Goal: Browse casually

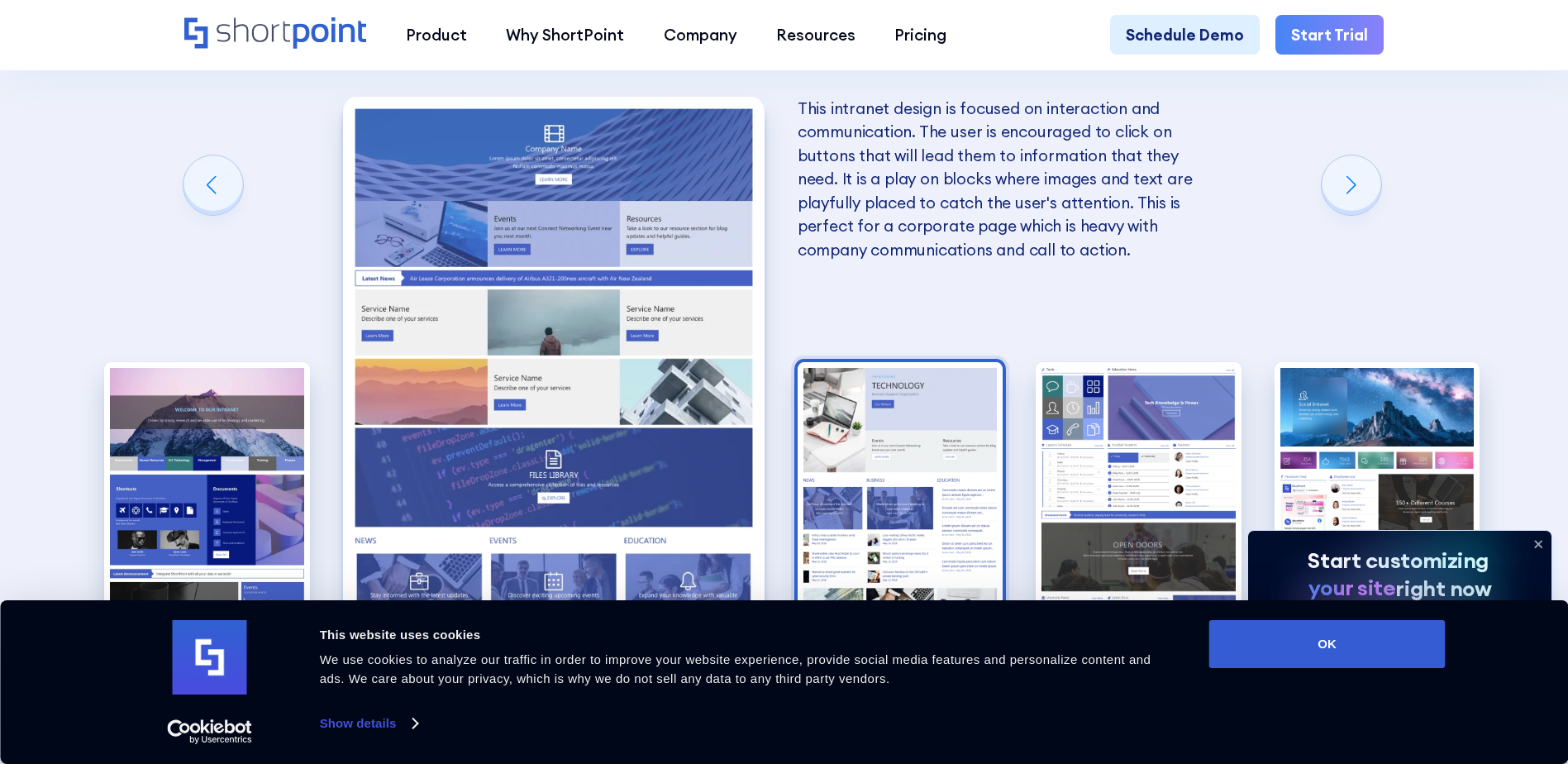
scroll to position [3912, 0]
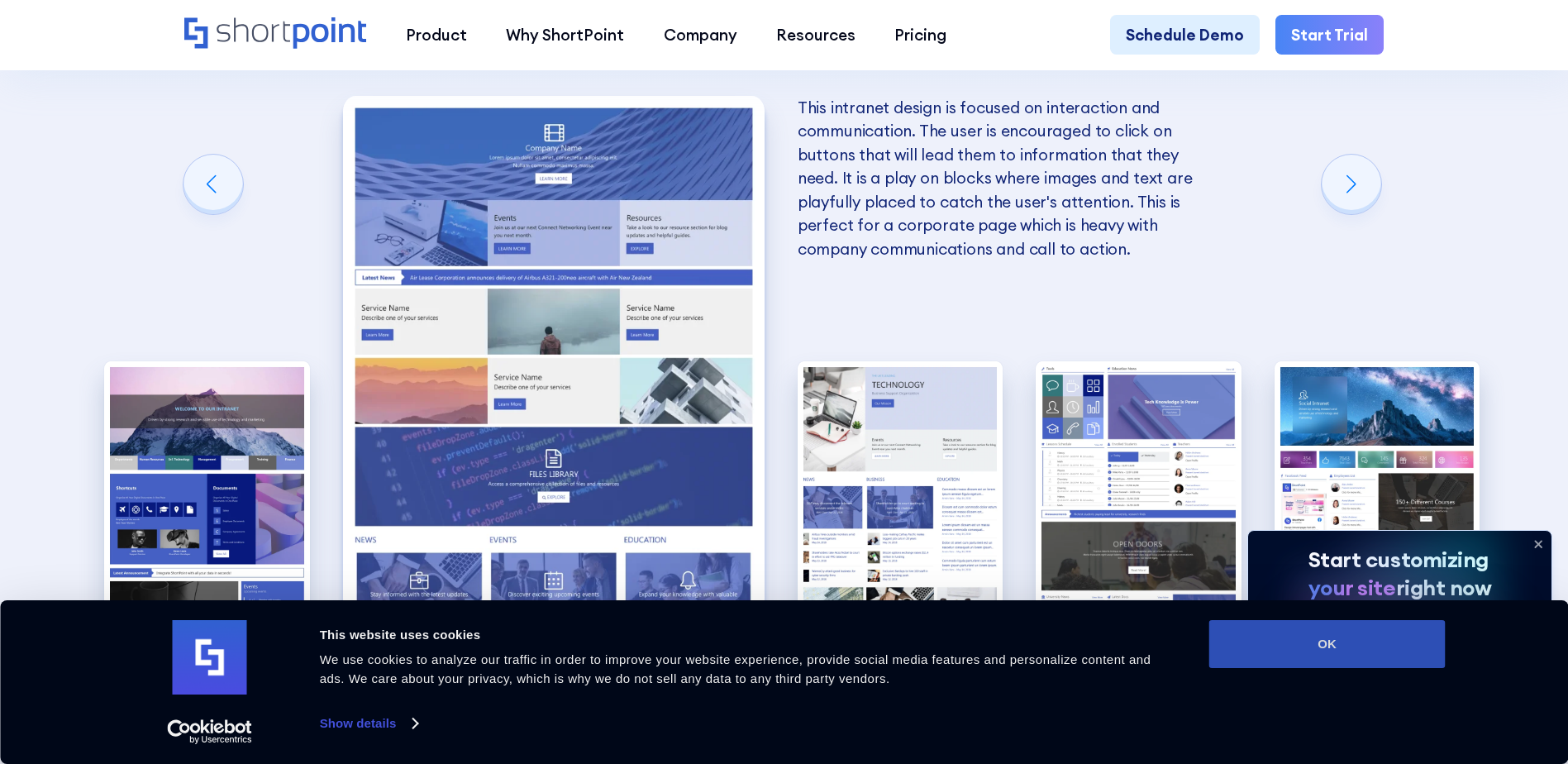
click at [1416, 631] on button "OK" at bounding box center [1327, 644] width 236 height 48
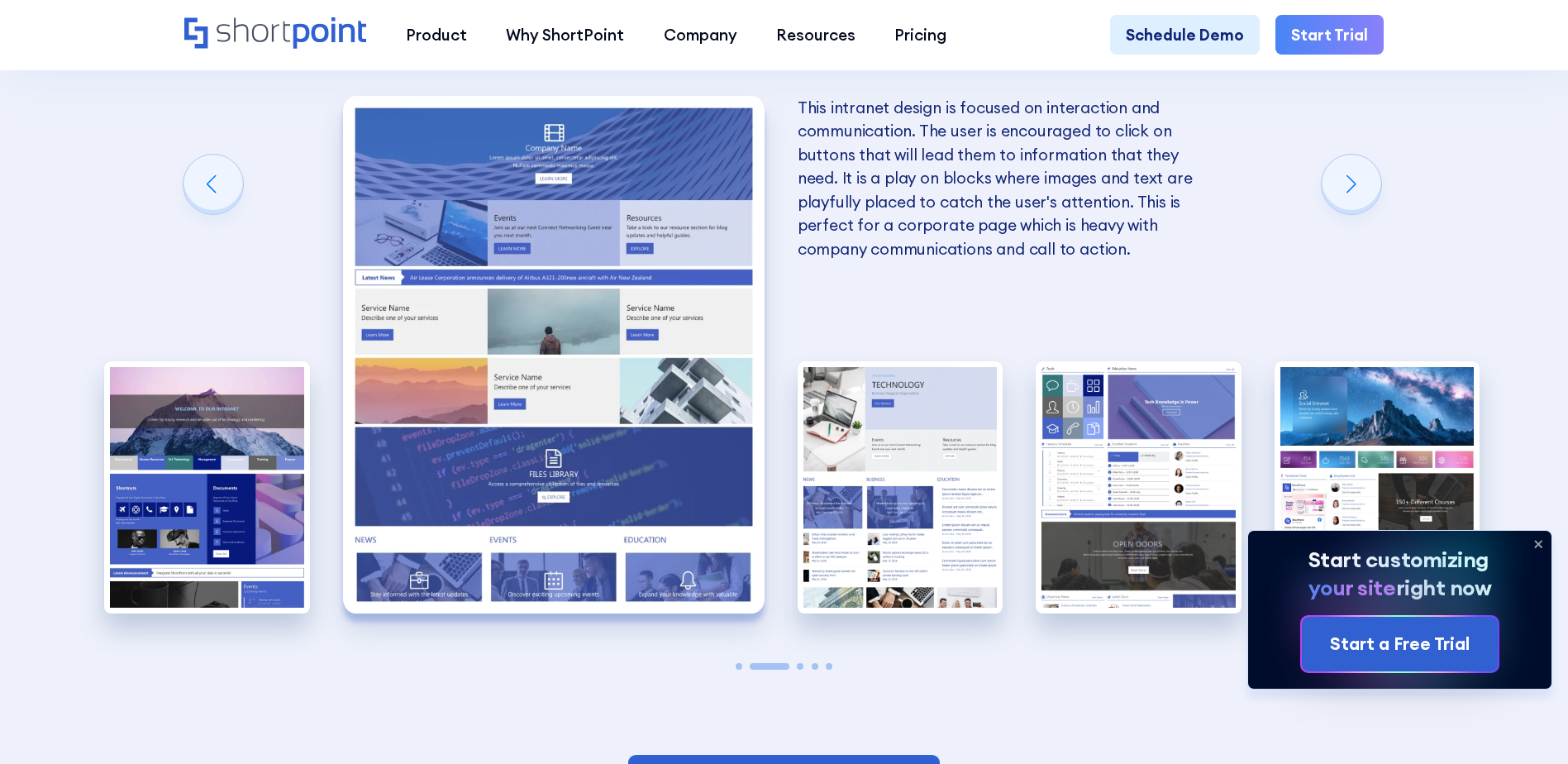
scroll to position [0, 0]
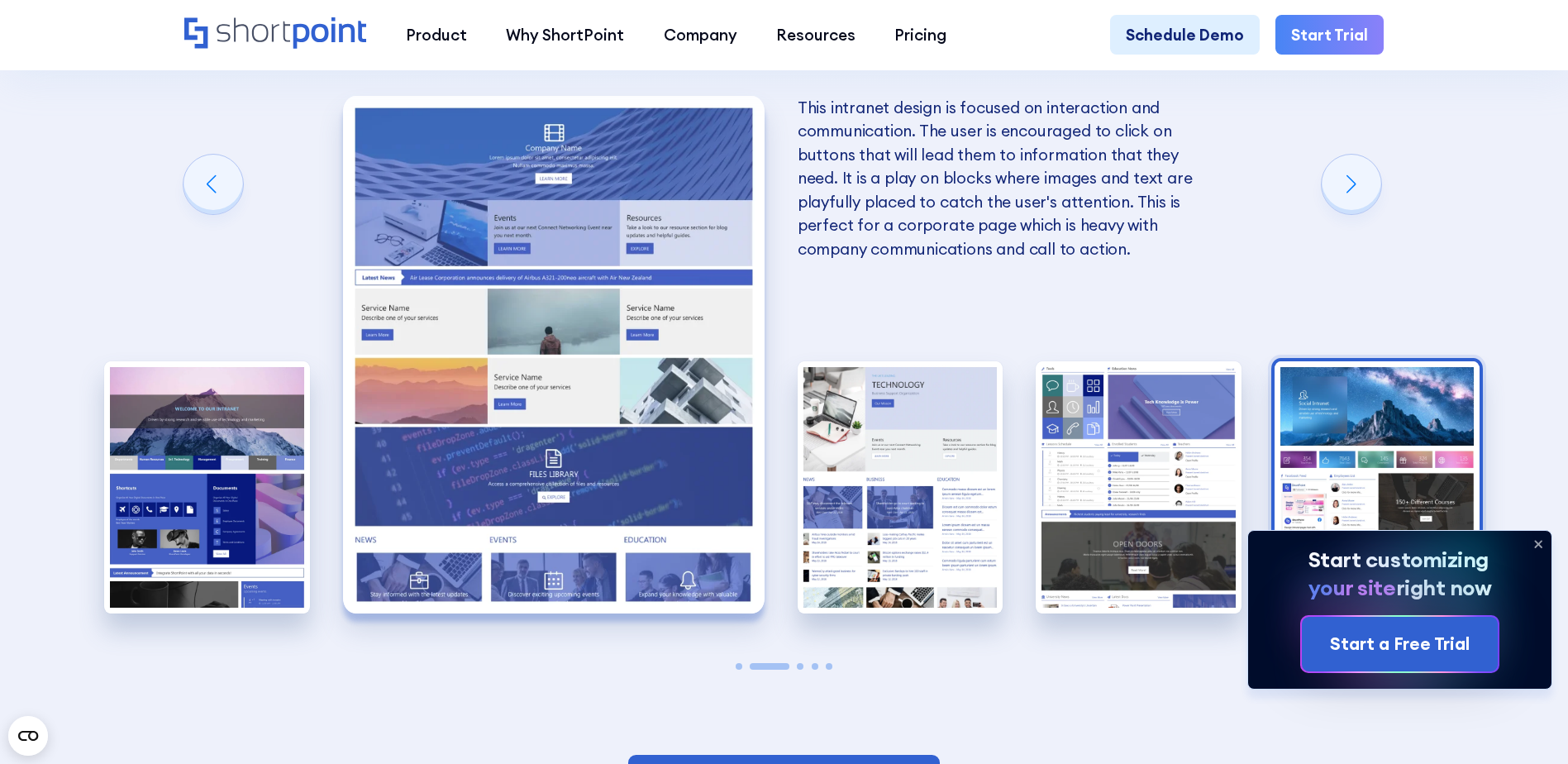
click at [1370, 431] on img "5 / 5" at bounding box center [1377, 488] width 205 height 252
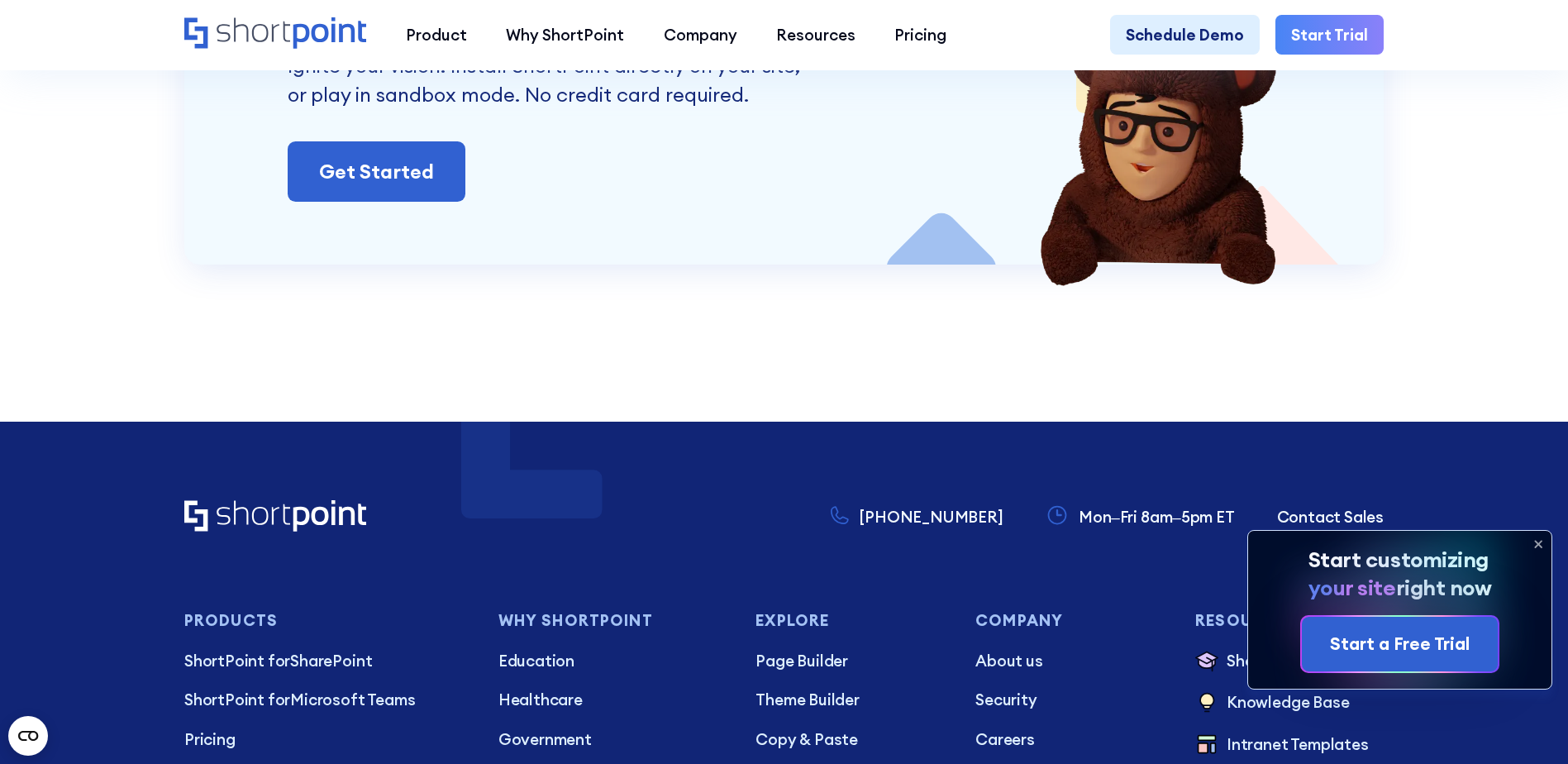
scroll to position [6971, 0]
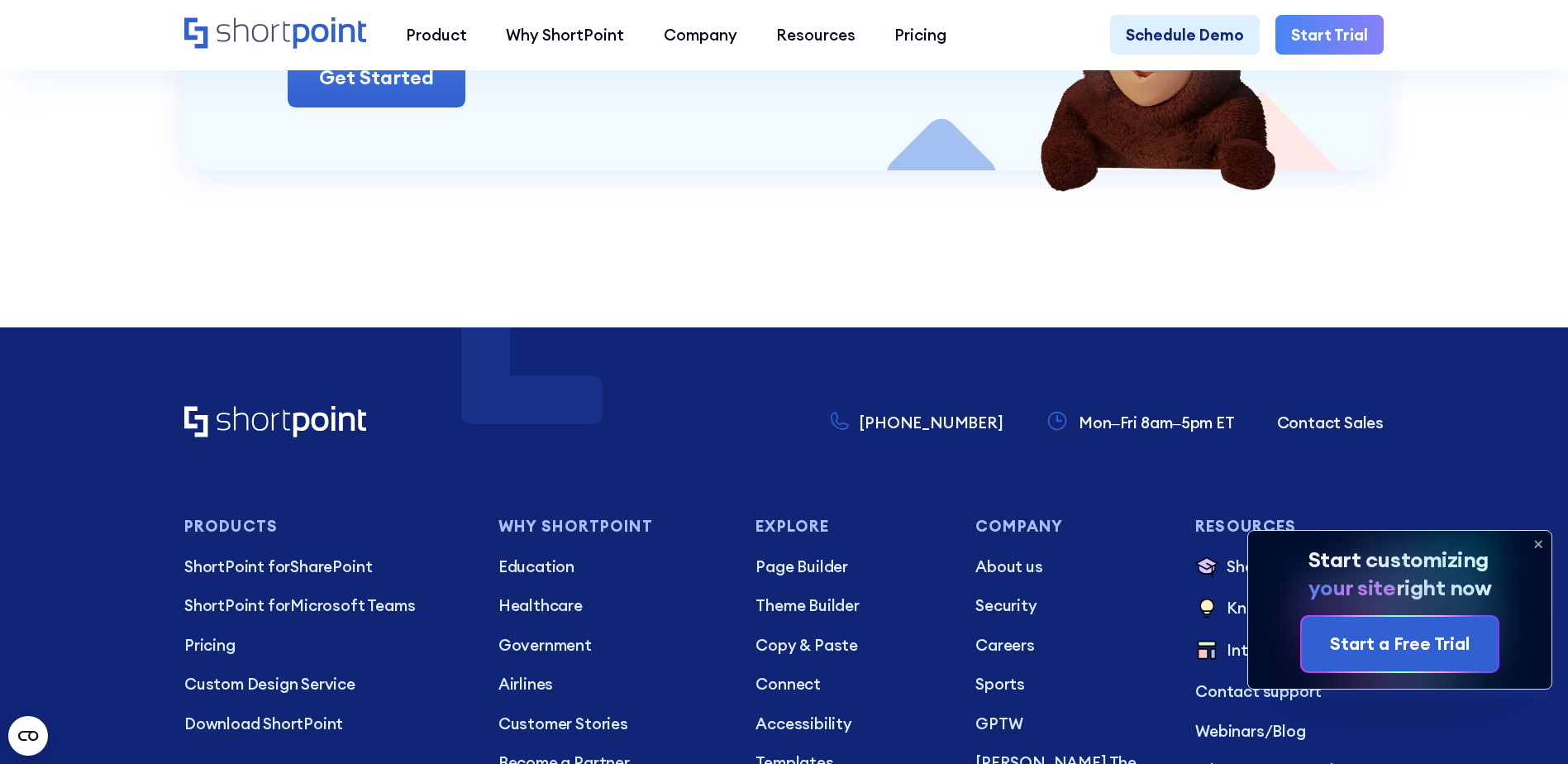
click at [1546, 539] on icon at bounding box center [1537, 543] width 26 height 26
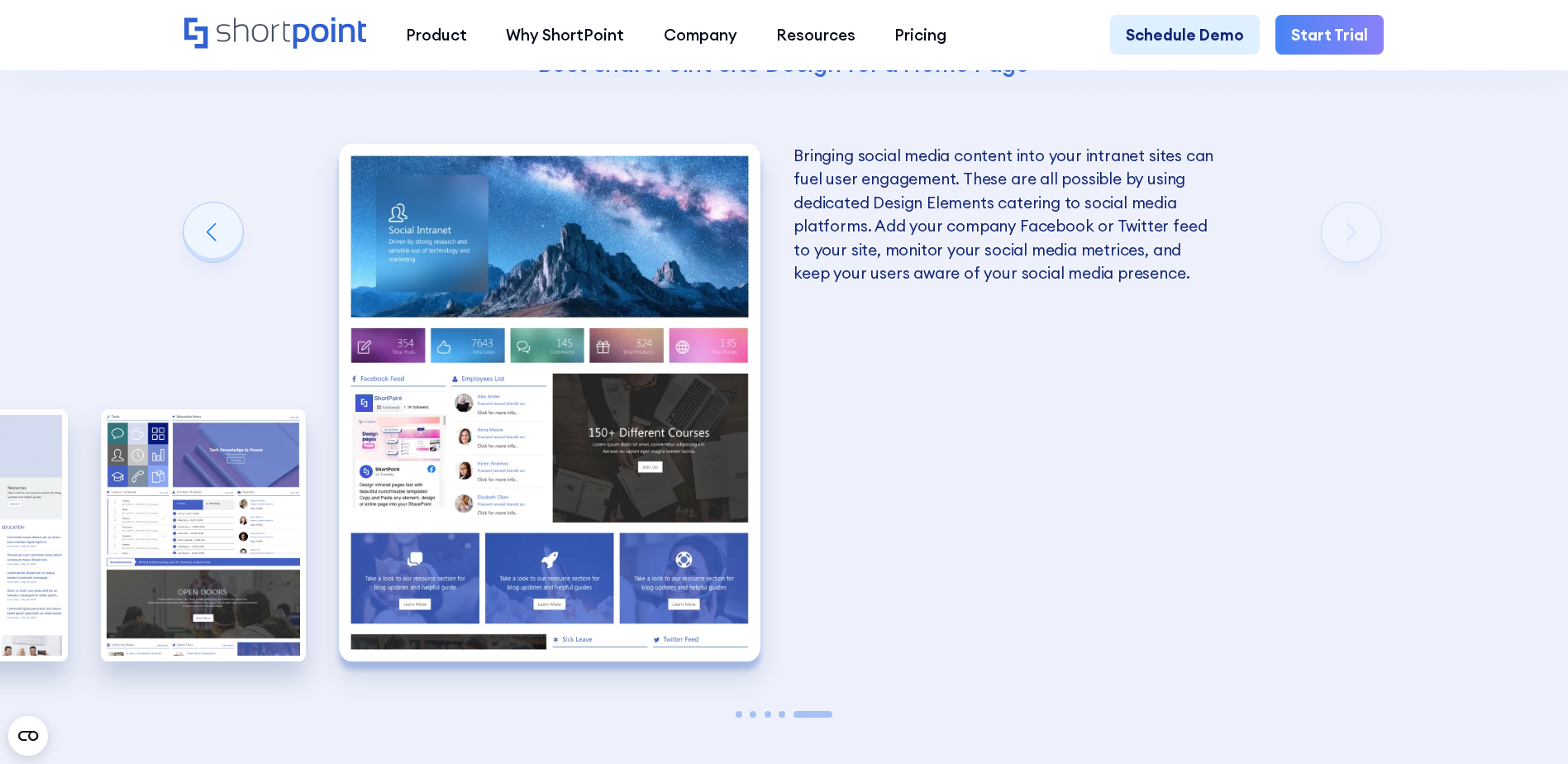
scroll to position [3865, 0]
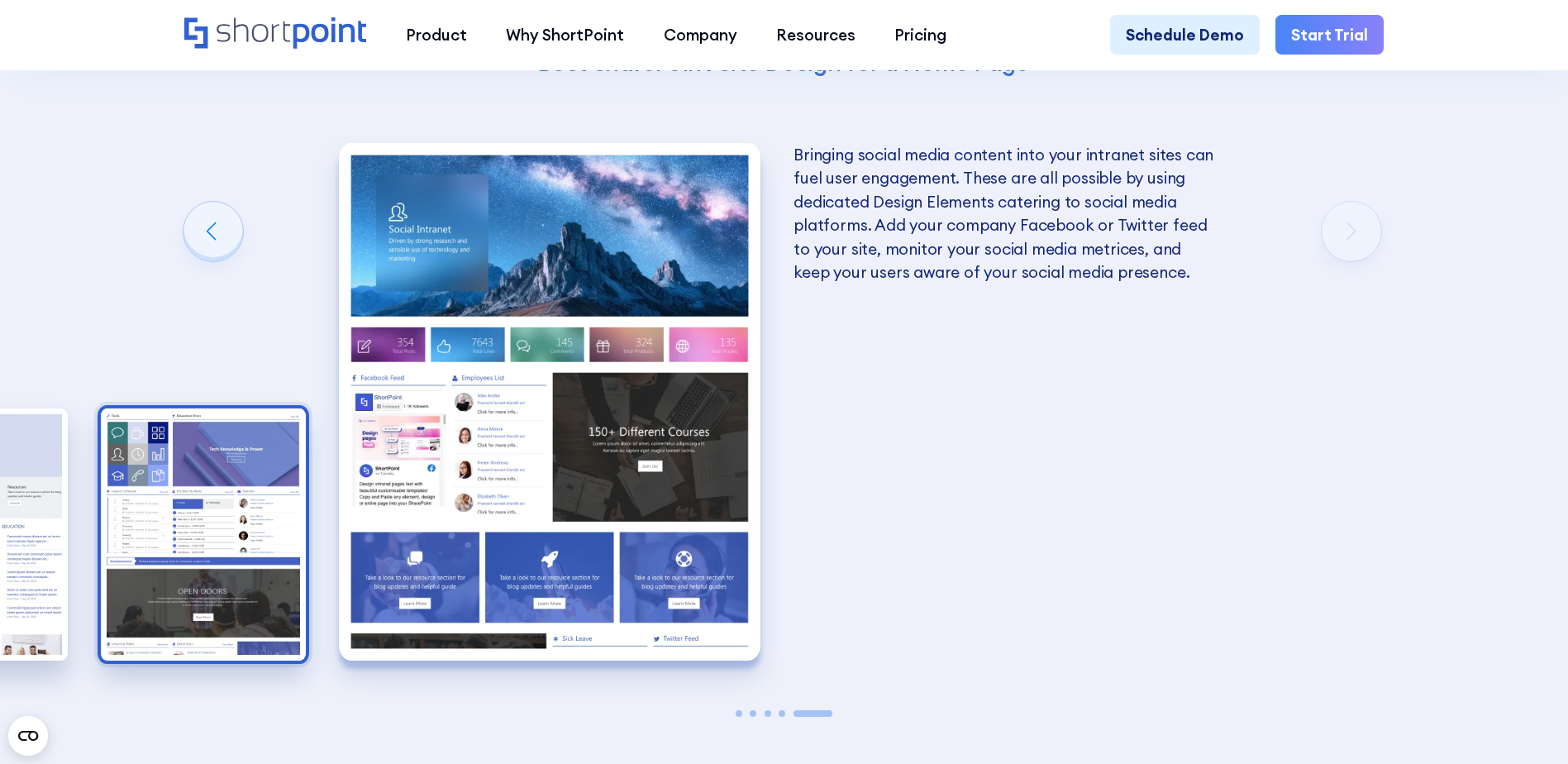
click at [229, 499] on img "4 / 5" at bounding box center [203, 535] width 205 height 252
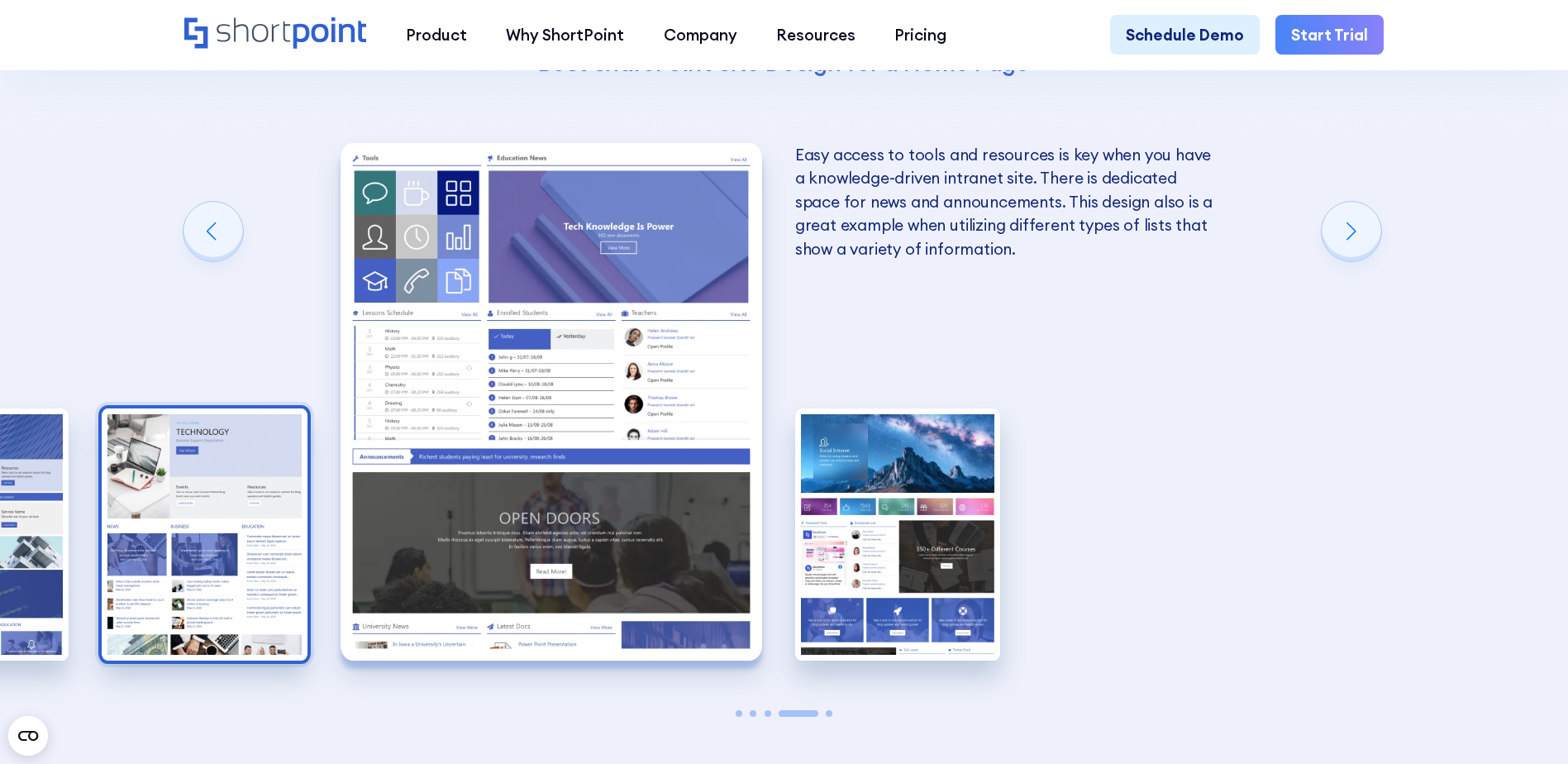
click at [188, 517] on img "3 / 5" at bounding box center [204, 535] width 205 height 252
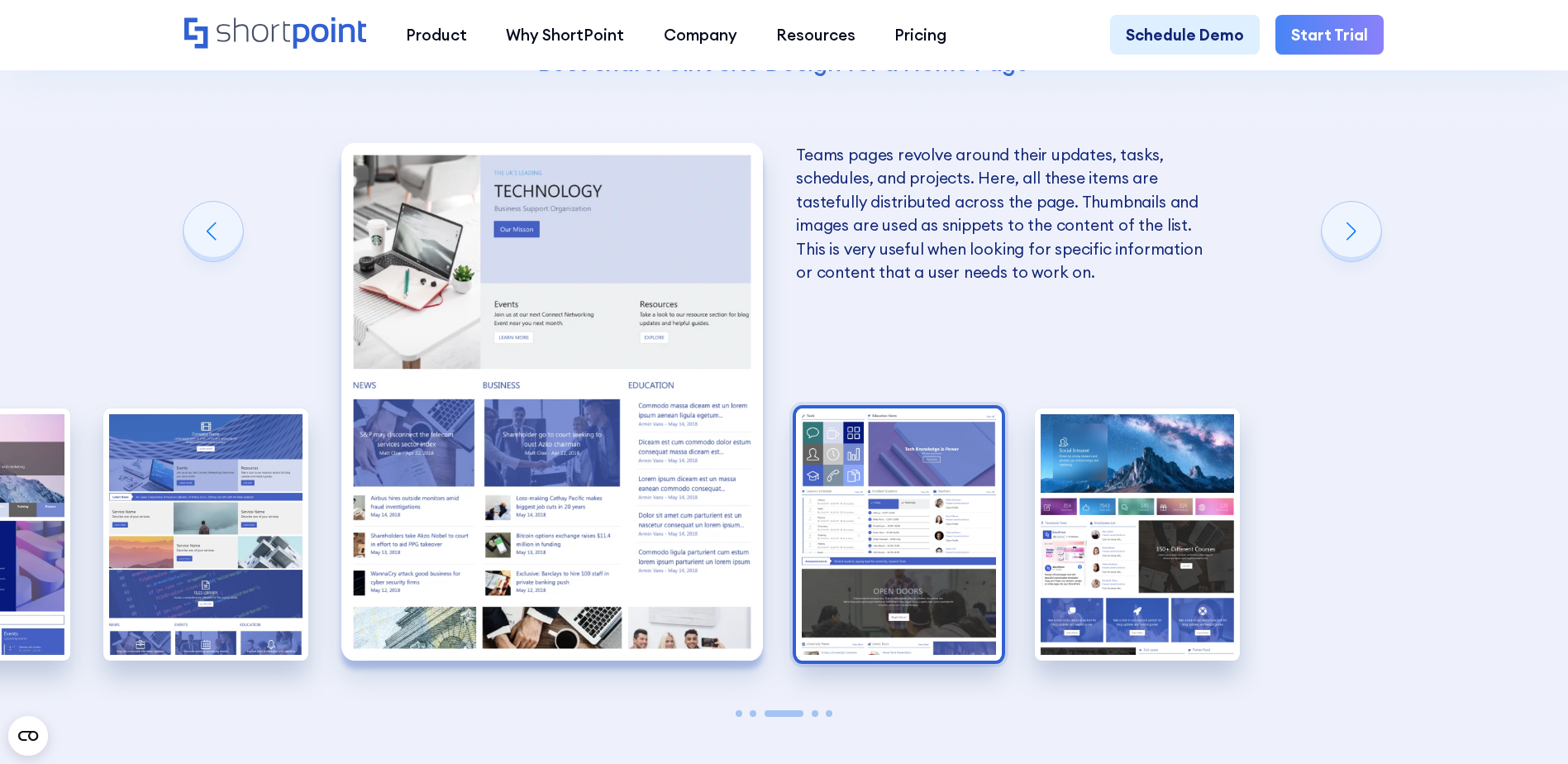
click at [865, 530] on img "4 / 5" at bounding box center [898, 535] width 205 height 252
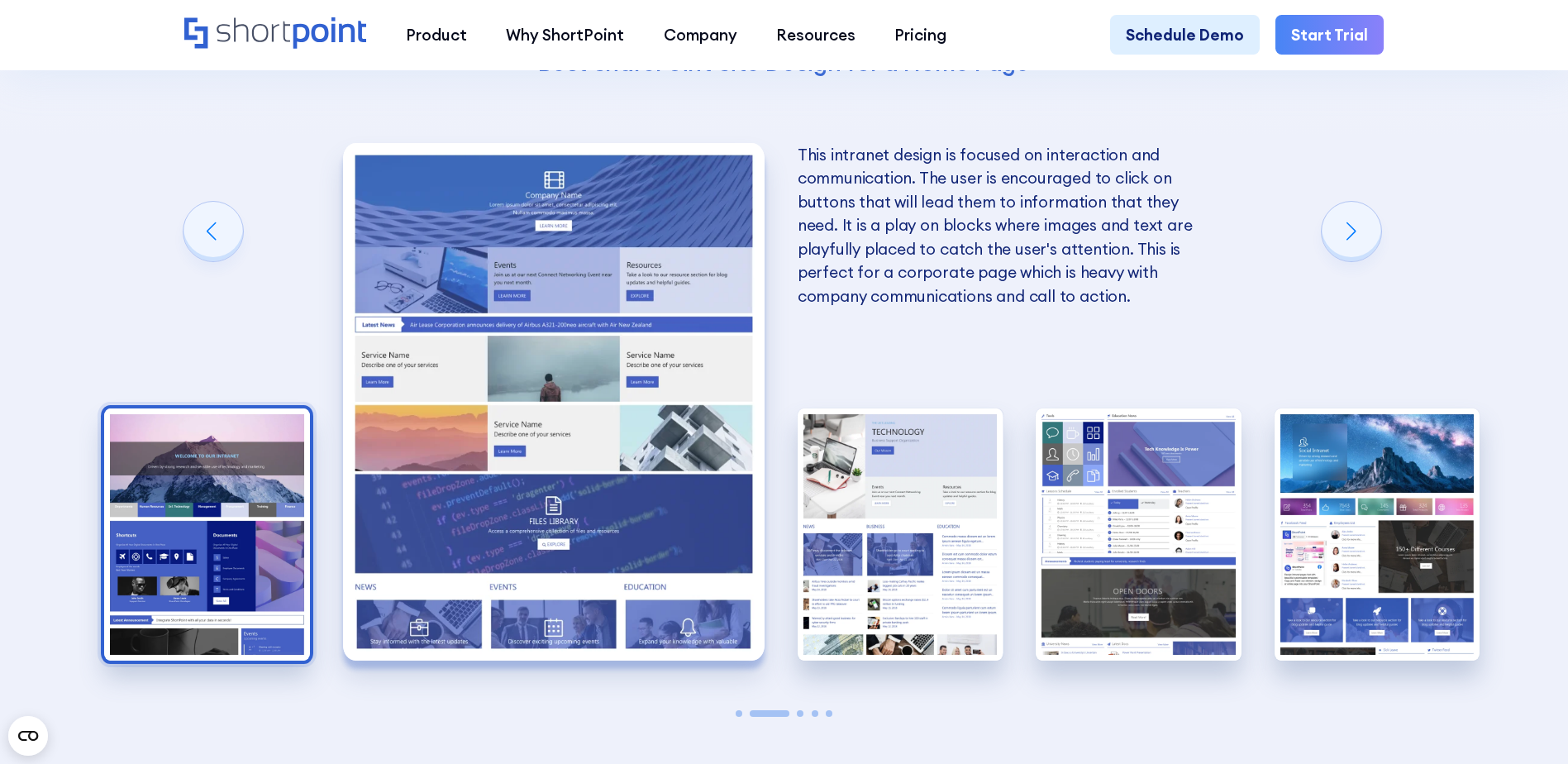
click at [246, 494] on img "1 / 5" at bounding box center [206, 535] width 205 height 252
